Goal: Transaction & Acquisition: Book appointment/travel/reservation

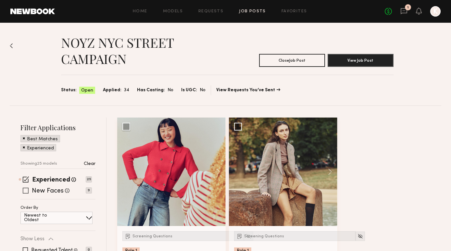
click at [26, 192] on span at bounding box center [26, 190] width 6 height 6
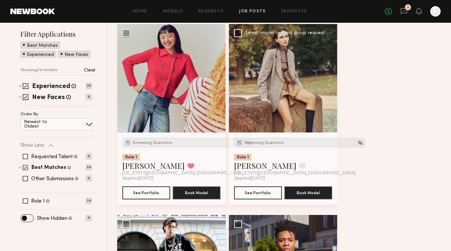
scroll to position [101, 0]
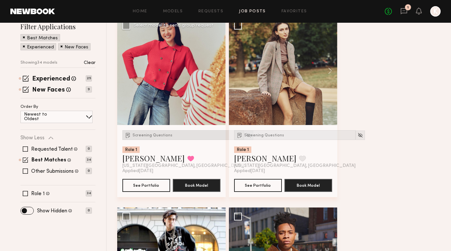
click at [144, 133] on div "Screening Questions" at bounding box center [182, 135] width 121 height 10
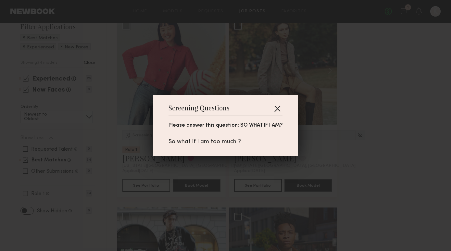
click at [273, 106] on button "button" at bounding box center [277, 108] width 10 height 10
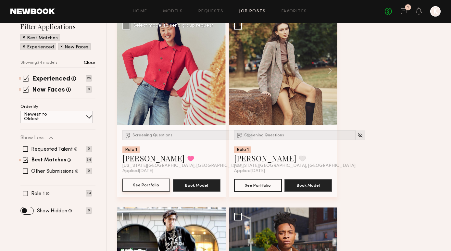
click at [153, 187] on button "See Portfolio" at bounding box center [146, 184] width 48 height 13
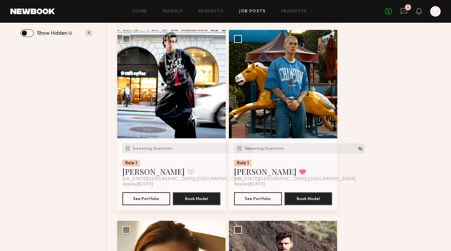
scroll to position [276, 0]
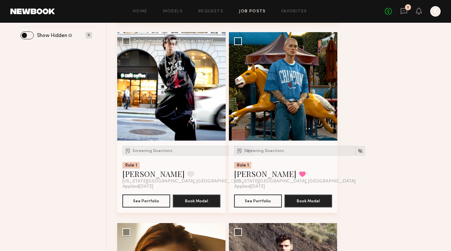
click at [219, 85] on button at bounding box center [215, 86] width 21 height 108
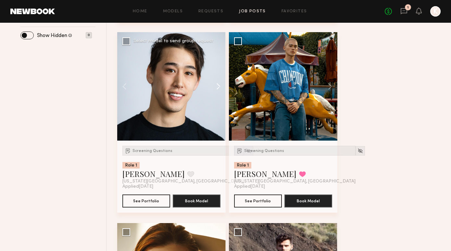
click at [219, 85] on button at bounding box center [215, 86] width 21 height 108
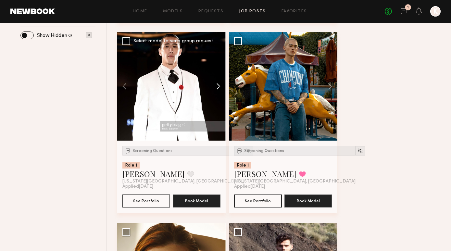
click at [219, 85] on button at bounding box center [215, 86] width 21 height 108
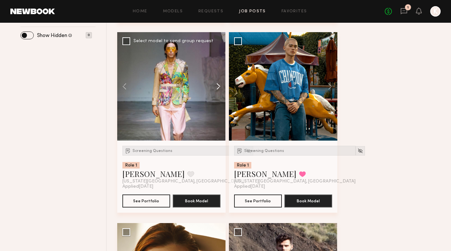
click at [219, 85] on button at bounding box center [215, 86] width 21 height 108
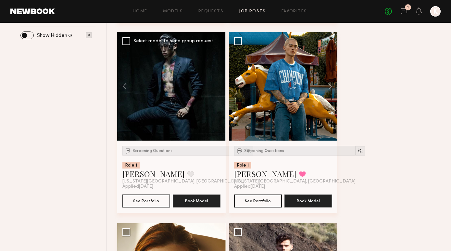
click at [219, 85] on div at bounding box center [171, 86] width 108 height 108
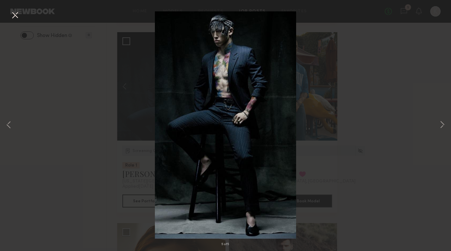
click at [12, 15] on button at bounding box center [15, 16] width 10 height 12
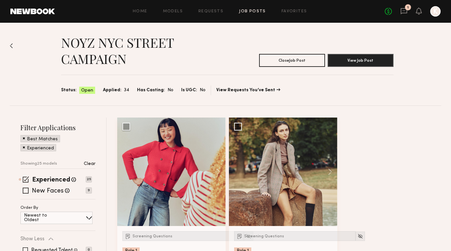
scroll to position [0, 0]
click at [26, 191] on span at bounding box center [26, 190] width 6 height 6
